Goal: Information Seeking & Learning: Learn about a topic

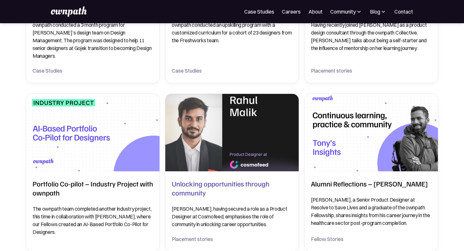
scroll to position [283, 0]
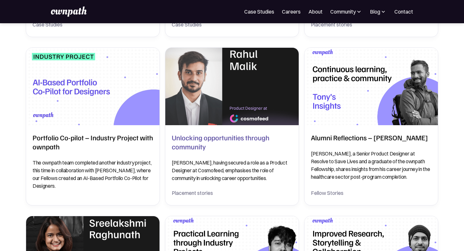
click at [222, 138] on h2 "Unlocking opportunities through community" at bounding box center [232, 142] width 120 height 18
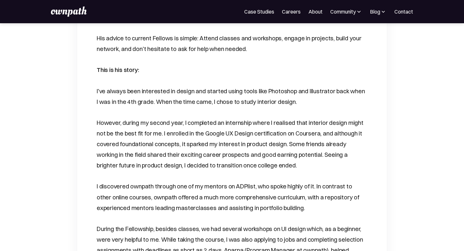
scroll to position [393, 0]
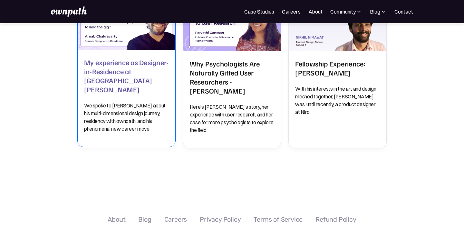
scroll to position [74, 0]
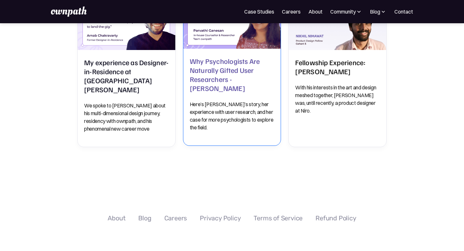
click at [222, 88] on h2 "Why Psychologists Are Naturally Gifted User Researchers - Parvathi Ganesan" at bounding box center [232, 74] width 85 height 36
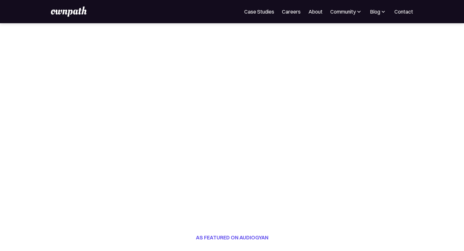
scroll to position [77, 0]
